Goal: Task Accomplishment & Management: Manage account settings

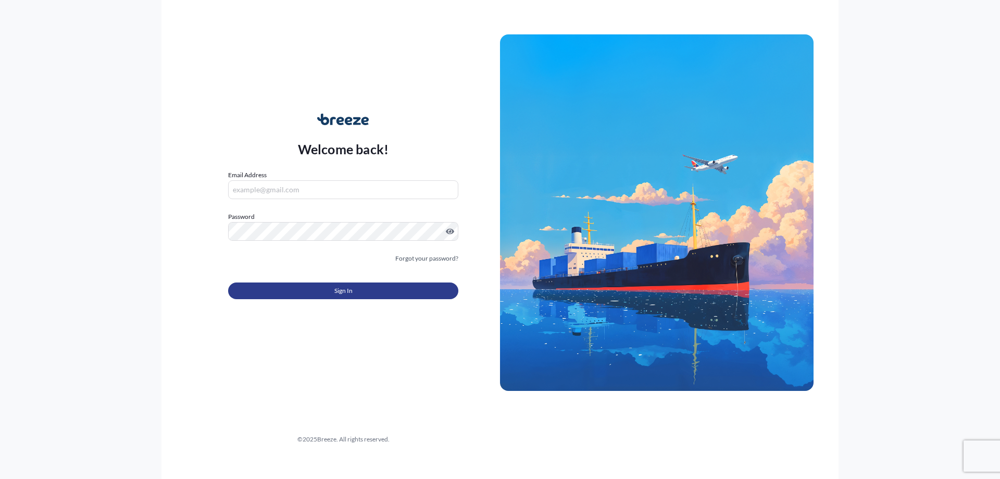
type input "[PERSON_NAME][EMAIL_ADDRESS][DOMAIN_NAME]"
click at [303, 291] on button "Sign In" at bounding box center [343, 290] width 230 height 17
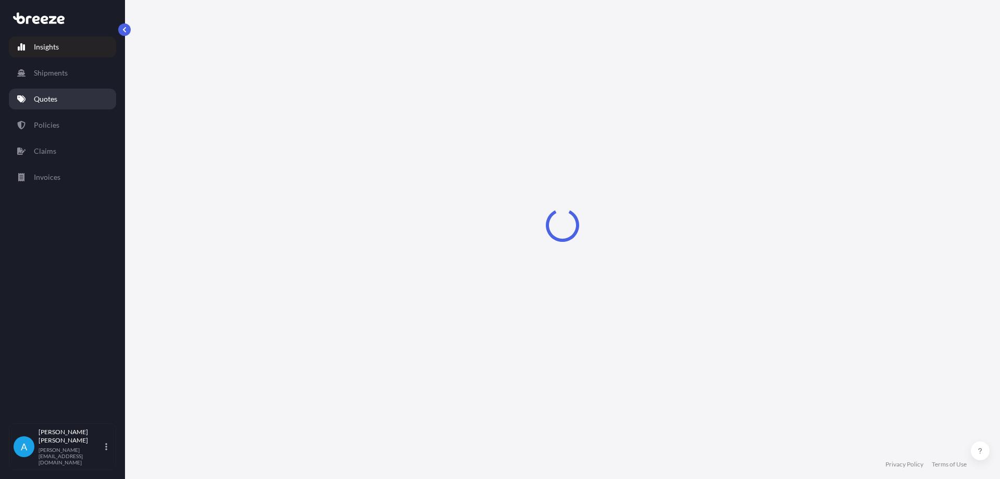
select select "2025"
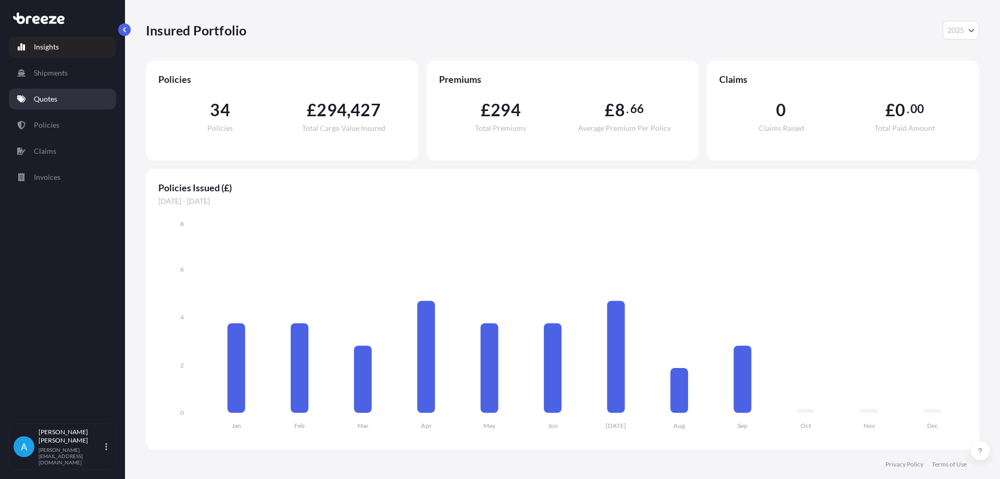
click at [48, 98] on p "Quotes" at bounding box center [45, 99] width 23 height 10
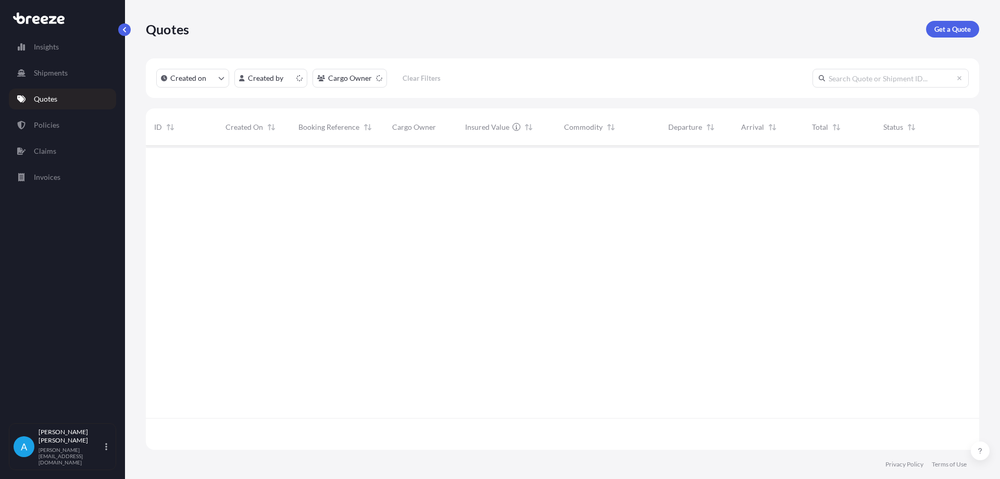
scroll to position [302, 825]
click at [958, 161] on button "button" at bounding box center [963, 163] width 17 height 17
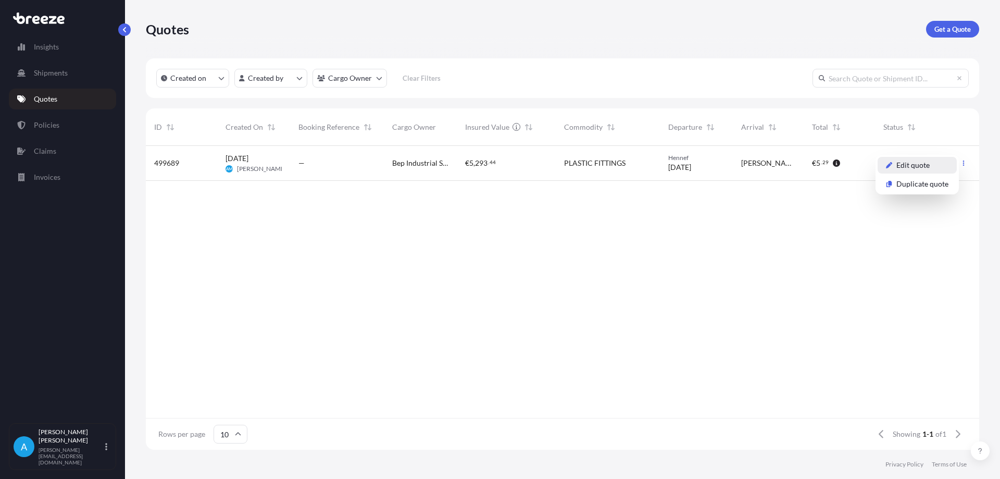
click at [920, 169] on p "Edit quote" at bounding box center [912, 165] width 33 height 10
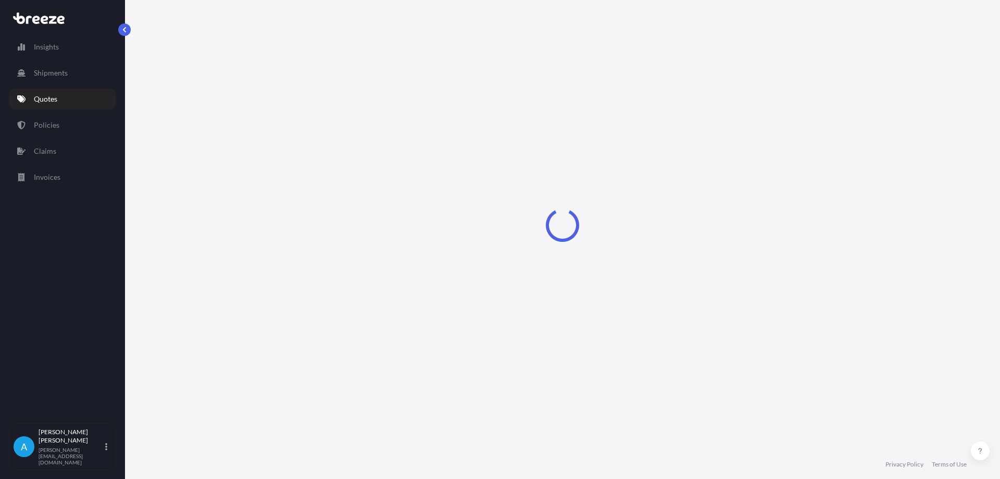
select select "Road"
select select "1"
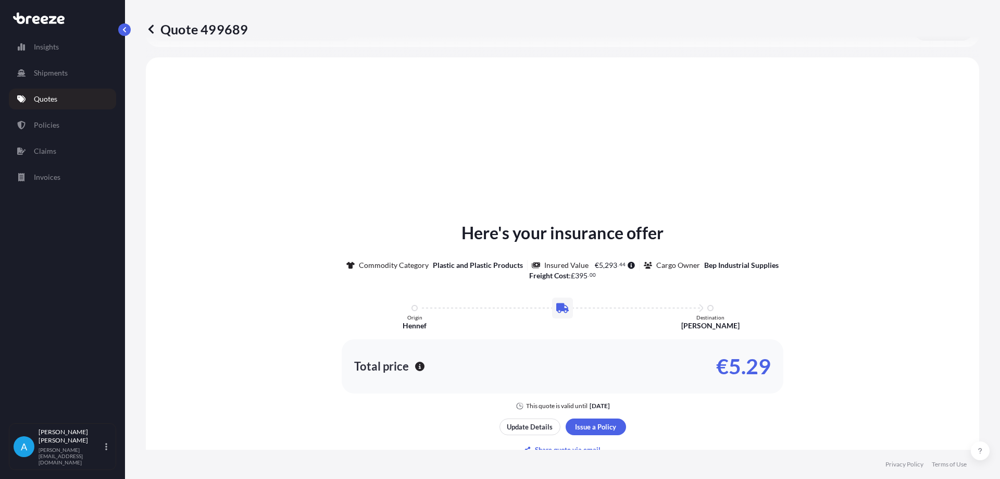
scroll to position [313, 0]
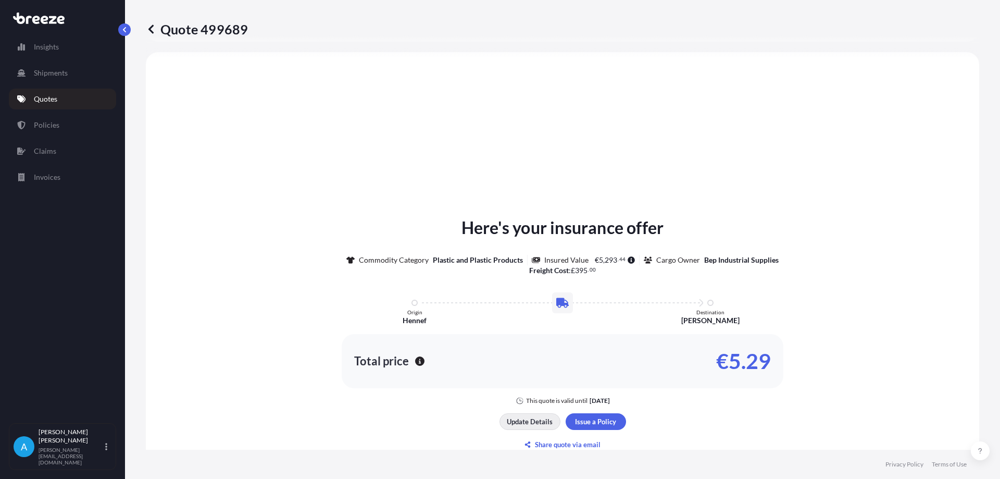
click at [530, 424] on p "Update Details" at bounding box center [530, 421] width 46 height 10
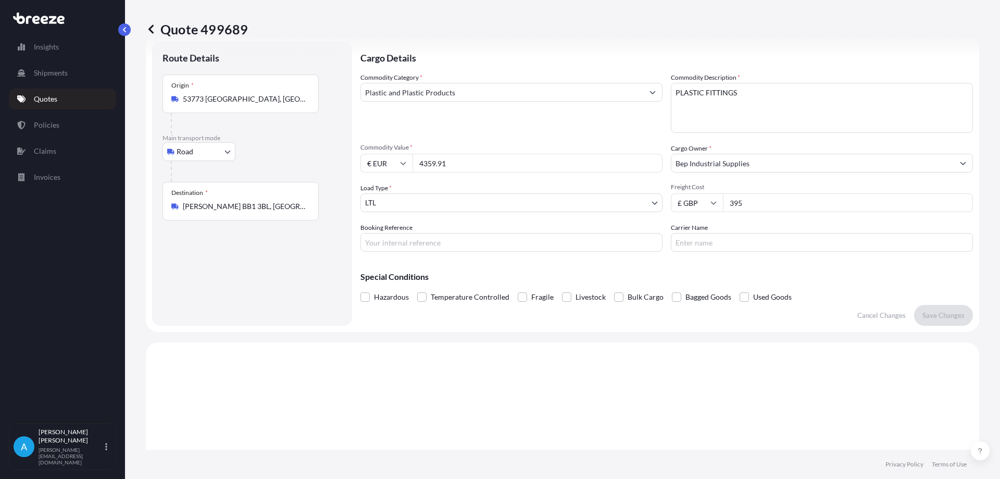
scroll to position [17, 0]
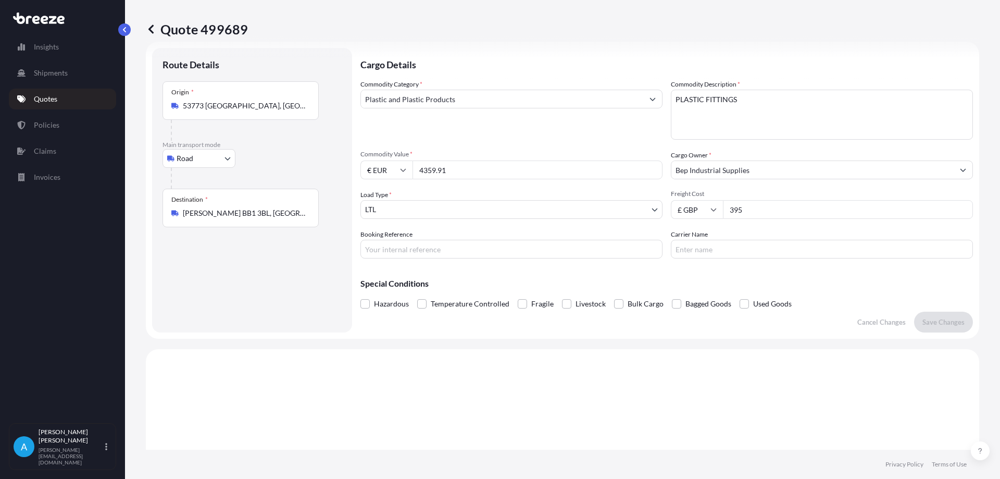
click at [378, 248] on input "Booking Reference" at bounding box center [511, 249] width 302 height 19
type input "B-RI251174"
click at [926, 324] on p "Save Changes" at bounding box center [943, 322] width 42 height 10
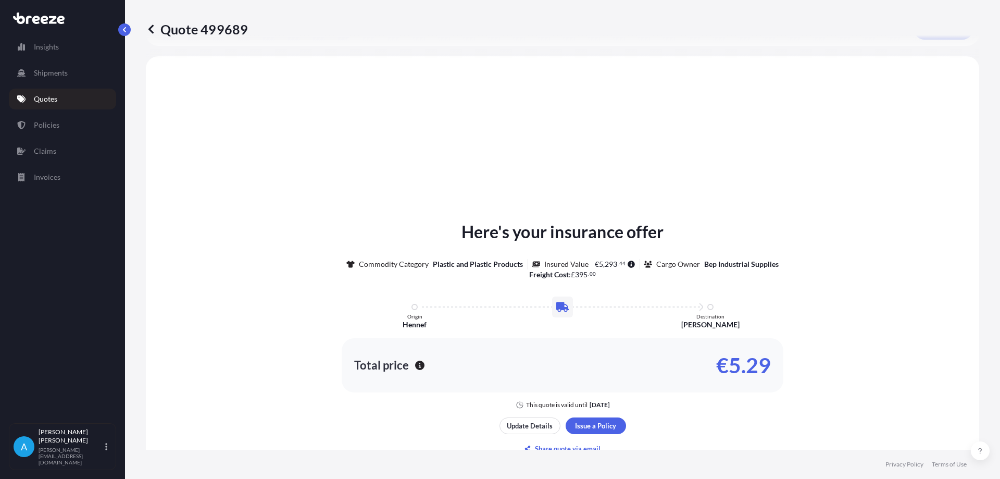
scroll to position [313, 0]
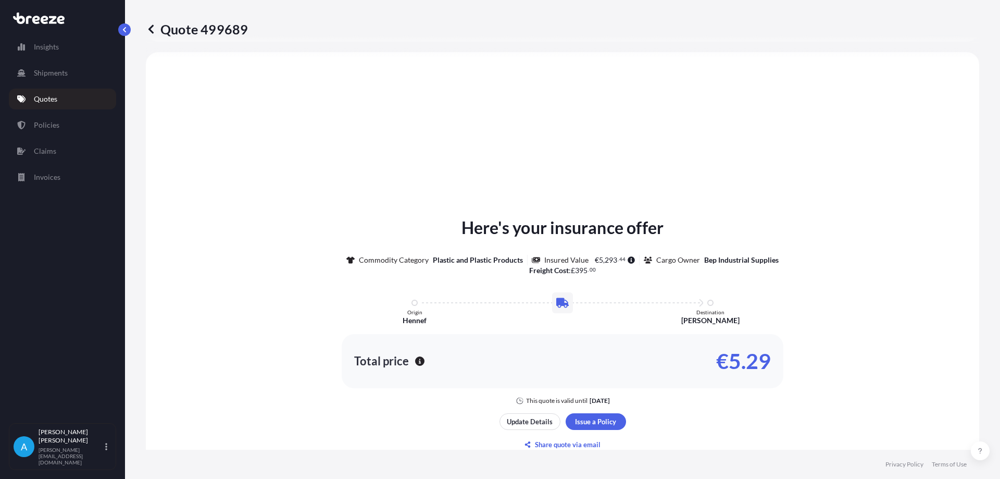
select select "Road"
select select "1"
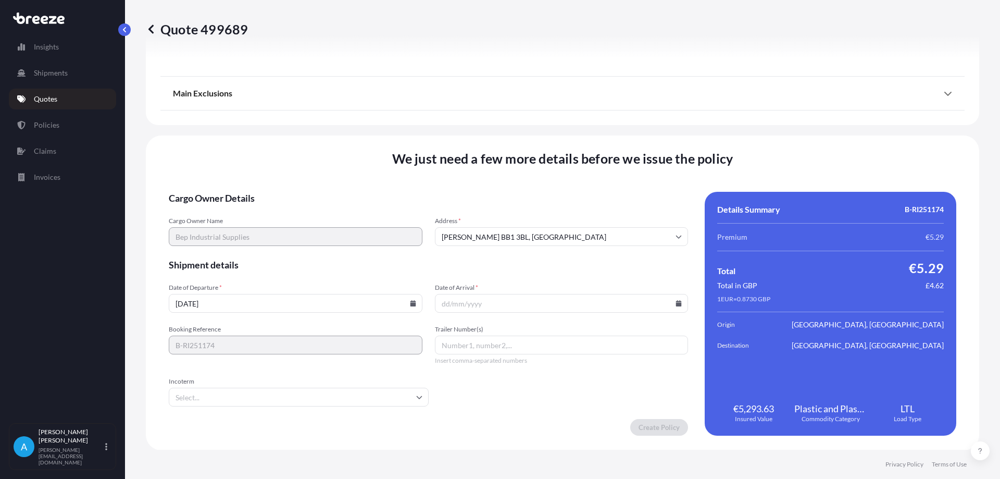
scroll to position [1174, 0]
click at [215, 304] on input "[DATE]" at bounding box center [296, 302] width 254 height 19
click at [412, 302] on icon at bounding box center [413, 302] width 6 height 6
click at [316, 229] on button "26" at bounding box center [318, 229] width 17 height 17
type input "[DATE]"
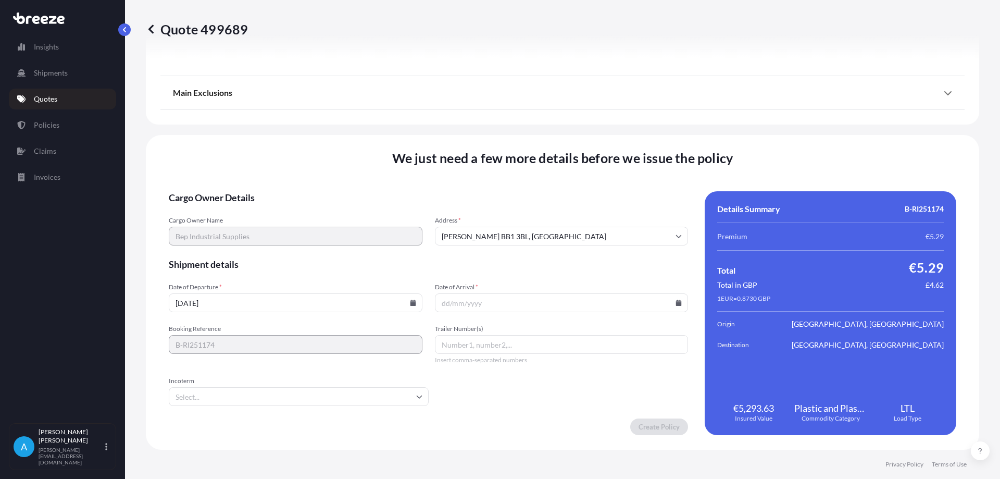
click at [466, 297] on input "Date of Arrival *" at bounding box center [562, 302] width 254 height 19
click at [466, 306] on input "Date of Arrival *" at bounding box center [562, 302] width 254 height 19
click at [679, 301] on input "Date of Arrival *" at bounding box center [562, 302] width 254 height 19
click at [676, 305] on icon at bounding box center [679, 302] width 6 height 6
click at [509, 247] on button "30" at bounding box center [509, 249] width 17 height 17
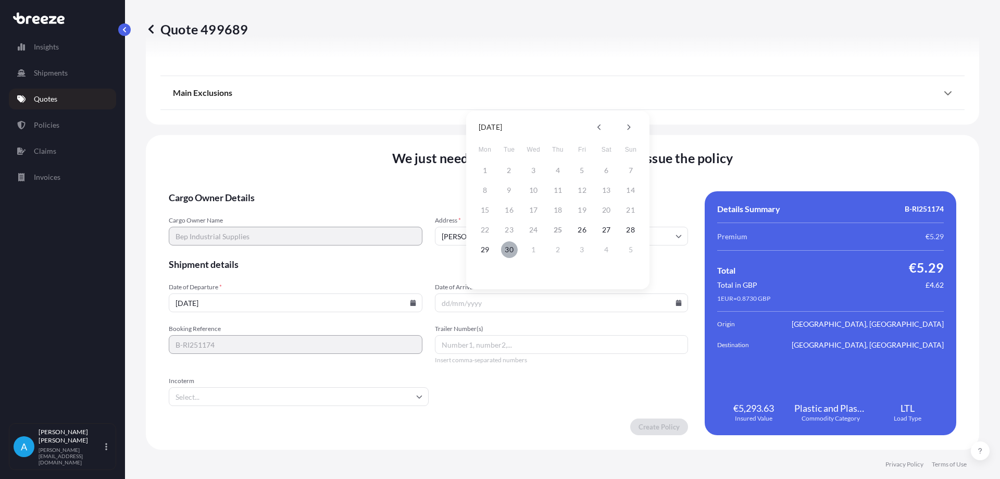
type input "[DATE]"
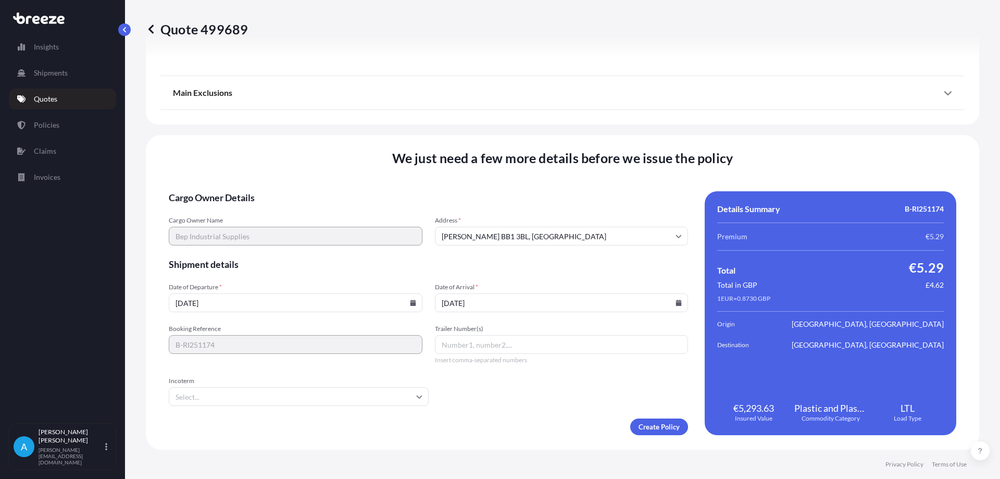
click at [446, 346] on input "Trailer Number(s)" at bounding box center [562, 344] width 254 height 19
click at [418, 397] on icon at bounding box center [419, 396] width 6 height 6
type input "PH98TES"
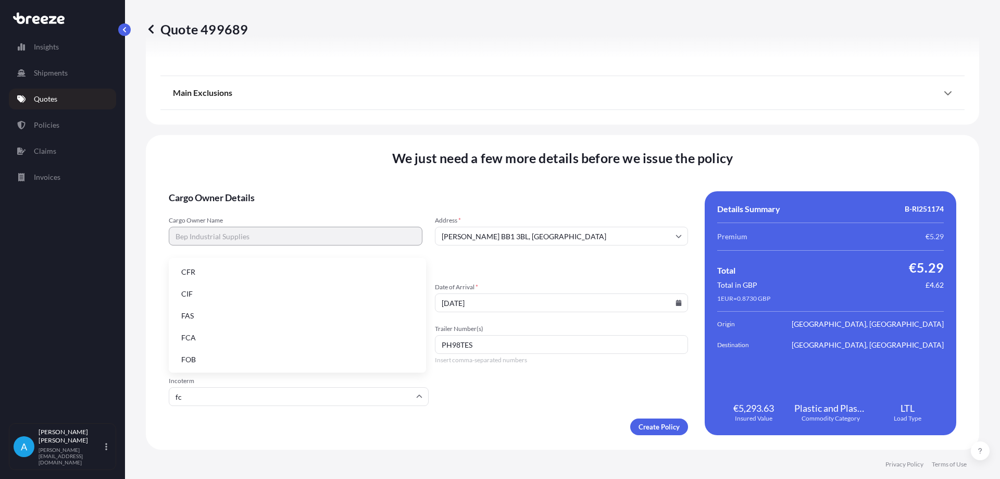
type input "fca"
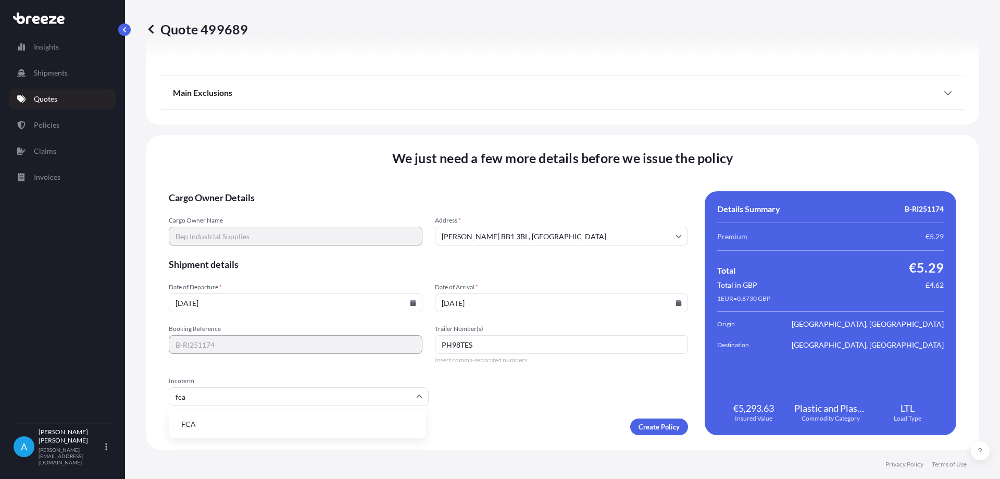
click at [222, 419] on li "FCA" at bounding box center [297, 424] width 249 height 20
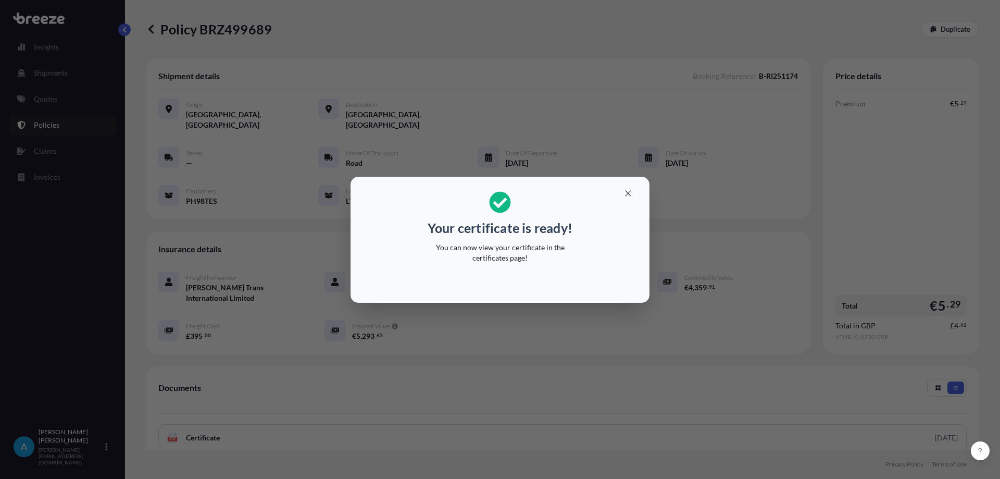
click at [361, 43] on div "Your certificate is ready! You can now view your certificate in the certificate…" at bounding box center [500, 239] width 1000 height 479
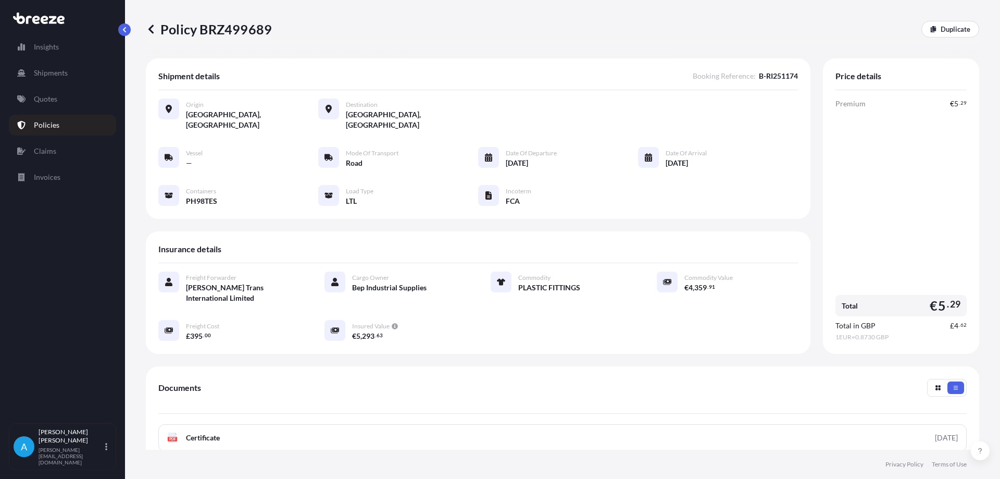
click at [40, 126] on p "Policies" at bounding box center [47, 125] width 26 height 10
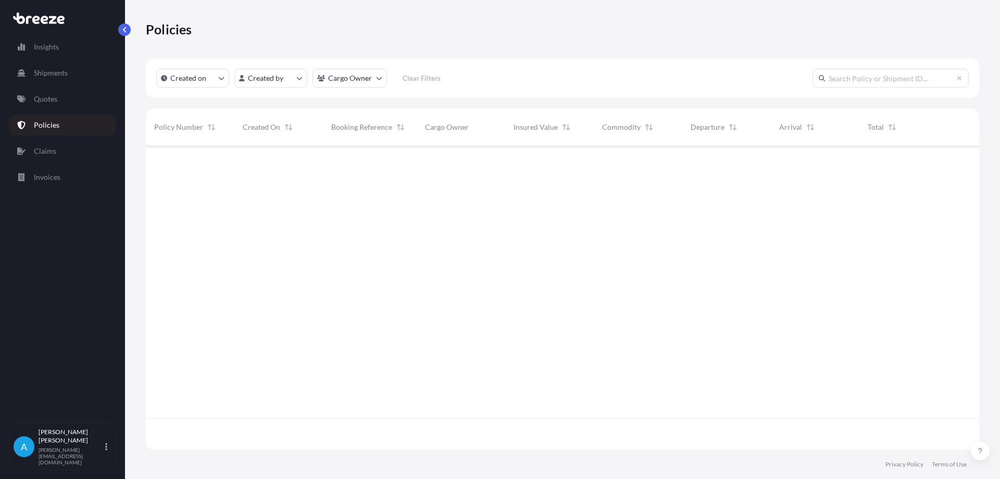
scroll to position [302, 825]
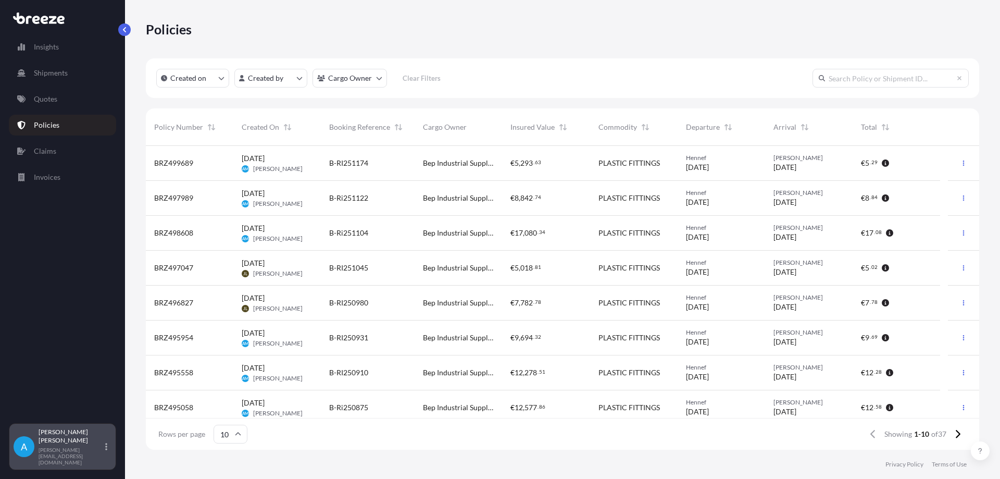
click at [85, 444] on p "[PERSON_NAME]" at bounding box center [71, 436] width 65 height 17
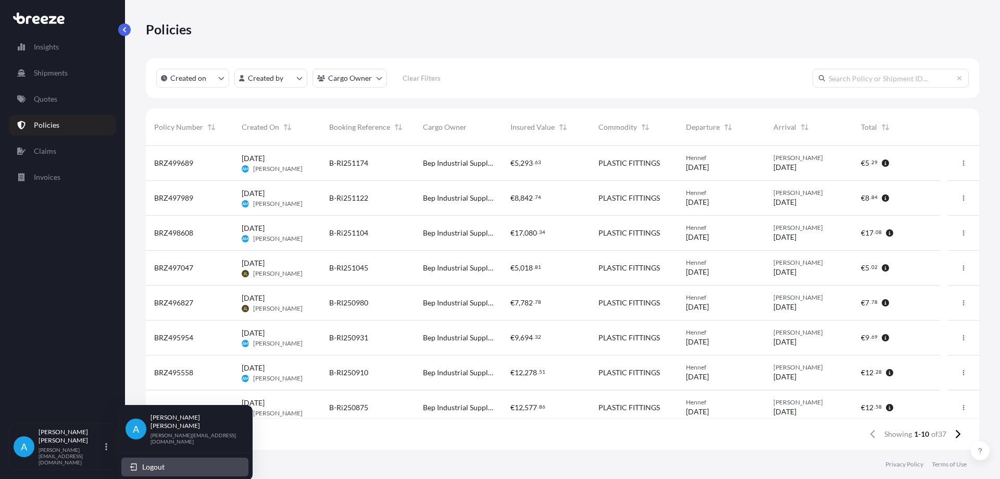
click at [165, 458] on button "Logout" at bounding box center [184, 466] width 127 height 19
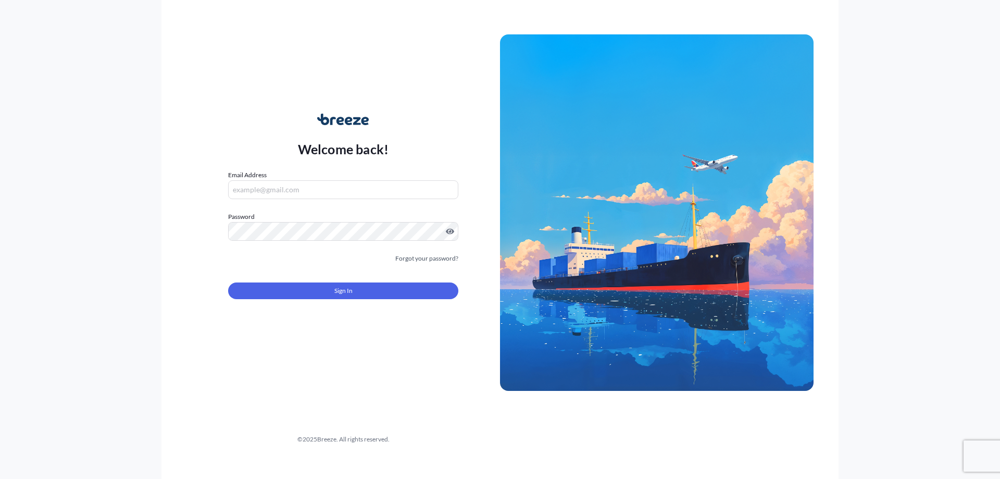
type input "[PERSON_NAME][EMAIL_ADDRESS][DOMAIN_NAME]"
